Goal: Use online tool/utility

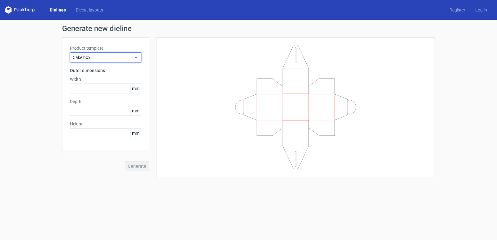
click at [105, 57] on span "Cake box" at bounding box center [103, 57] width 61 height 6
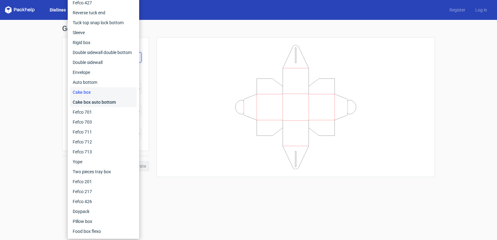
click at [91, 103] on div "Cake box auto bottom" at bounding box center [103, 102] width 66 height 10
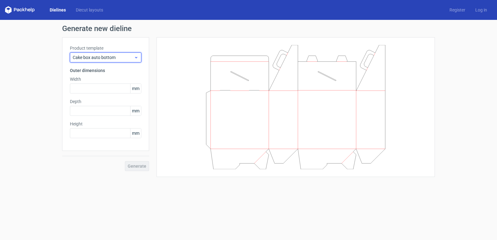
click at [102, 59] on span "Cake box auto bottom" at bounding box center [103, 57] width 61 height 6
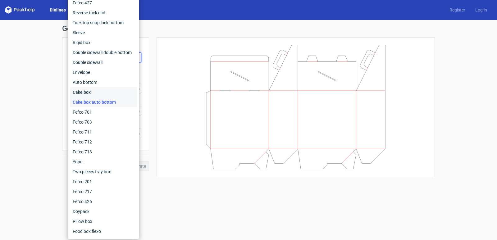
click at [86, 93] on div "Cake box" at bounding box center [103, 92] width 66 height 10
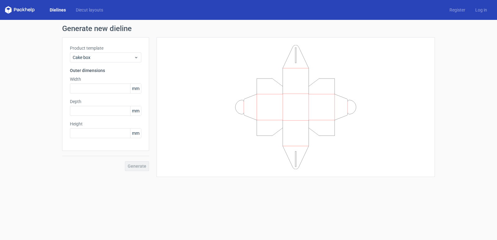
click at [145, 163] on div "Generate" at bounding box center [105, 161] width 87 height 20
click at [142, 166] on div "Generate" at bounding box center [105, 161] width 87 height 20
